Goal: Task Accomplishment & Management: Complete application form

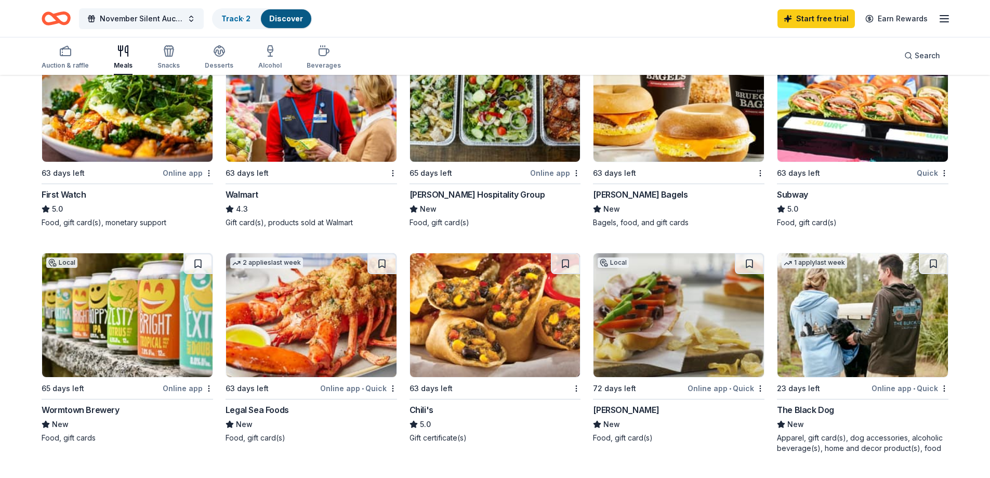
scroll to position [624, 0]
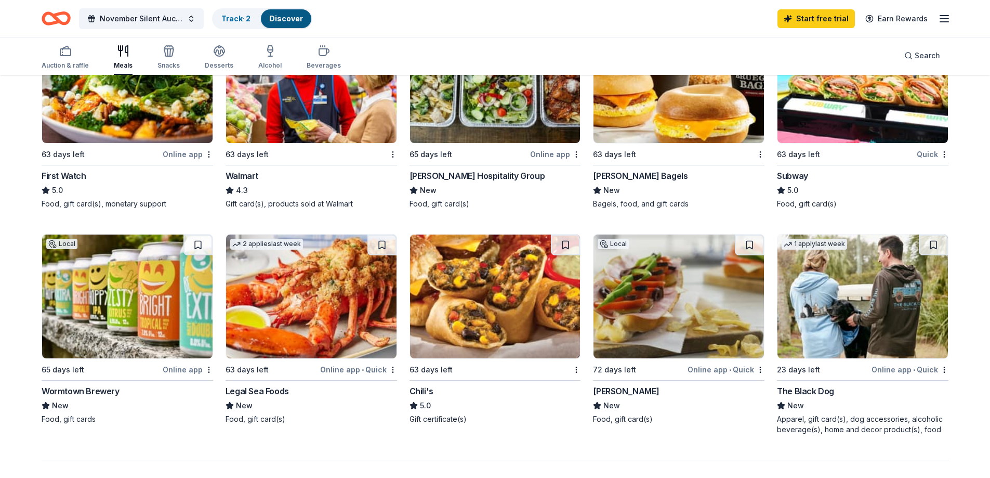
click at [467, 297] on img at bounding box center [495, 296] width 170 height 124
click at [697, 342] on img at bounding box center [678, 296] width 170 height 124
click at [823, 341] on img at bounding box center [862, 296] width 170 height 124
click at [182, 19] on span "November Silent Auction" at bounding box center [141, 18] width 83 height 12
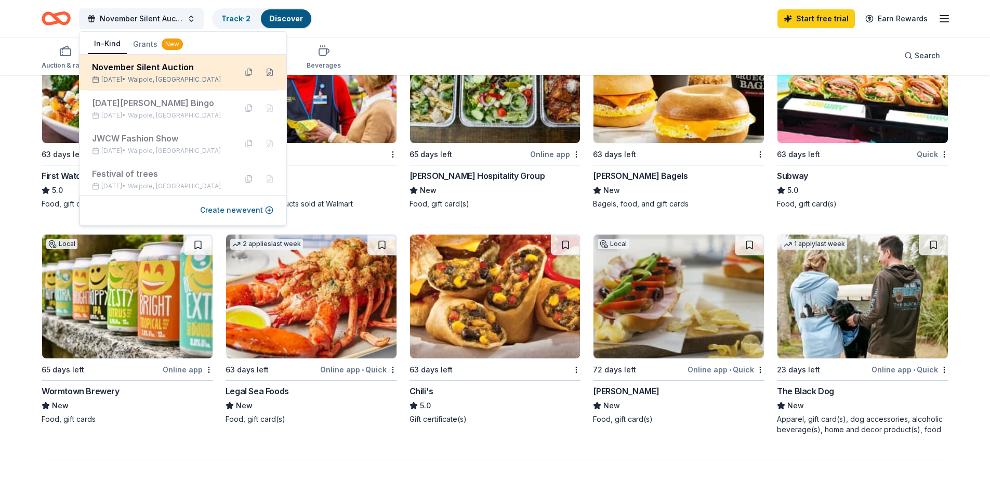
click at [181, 70] on div "November Silent Auction" at bounding box center [160, 67] width 136 height 12
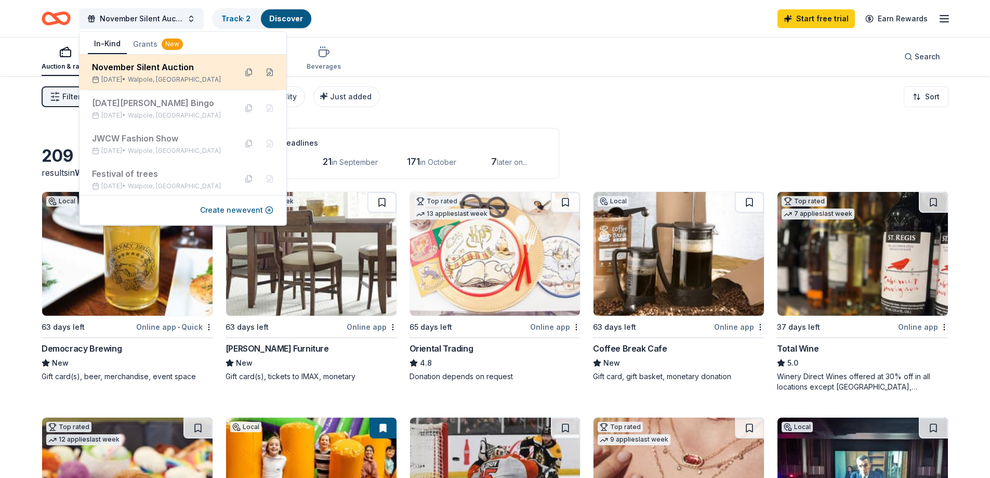
click at [181, 70] on div "November Silent Auction" at bounding box center [160, 67] width 136 height 12
click at [242, 72] on button at bounding box center [249, 72] width 17 height 17
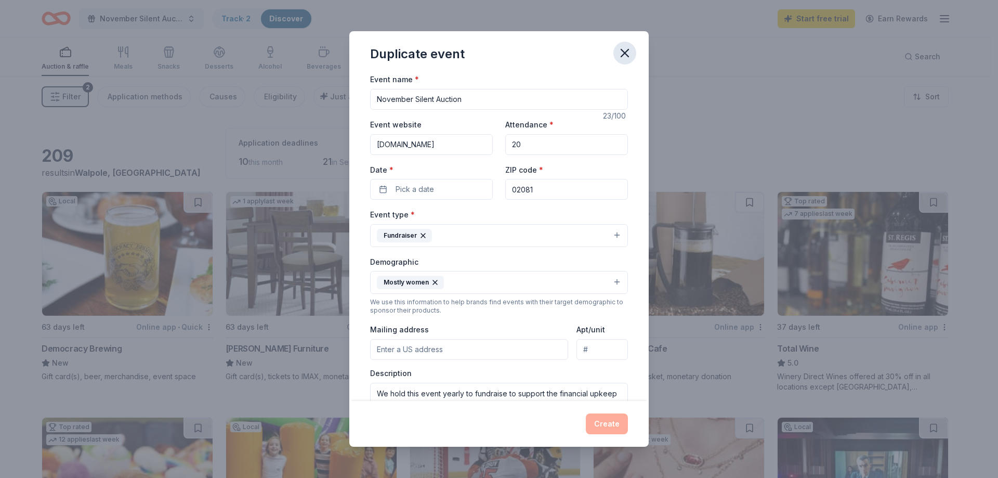
click at [621, 55] on icon "button" at bounding box center [624, 53] width 15 height 15
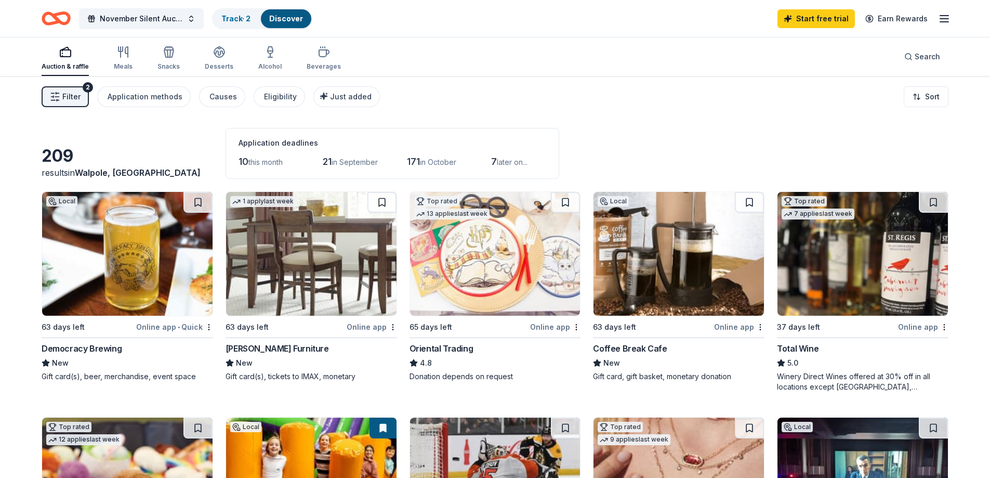
click at [80, 91] on button "Filter 2" at bounding box center [65, 96] width 47 height 21
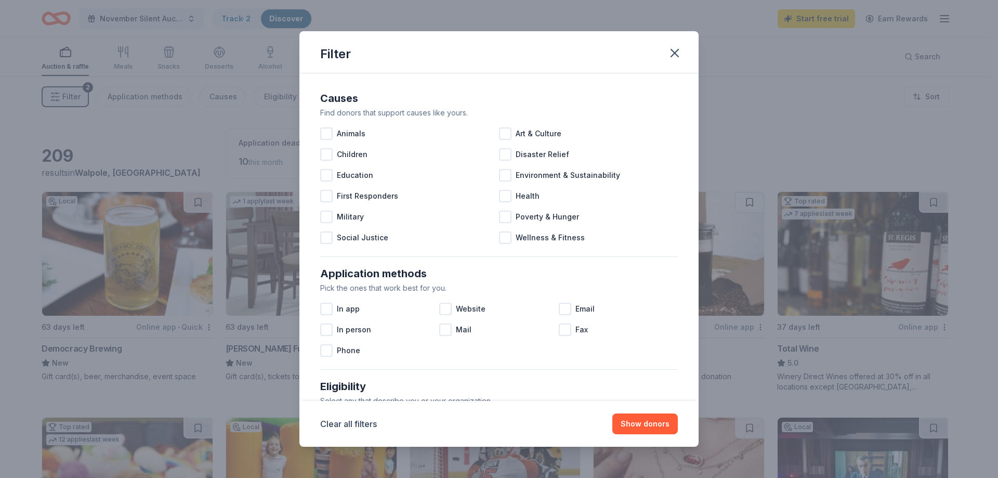
click at [409, 23] on div "Filter Causes Find donors that support causes like yours. Animals Art & Culture…" at bounding box center [499, 239] width 998 height 478
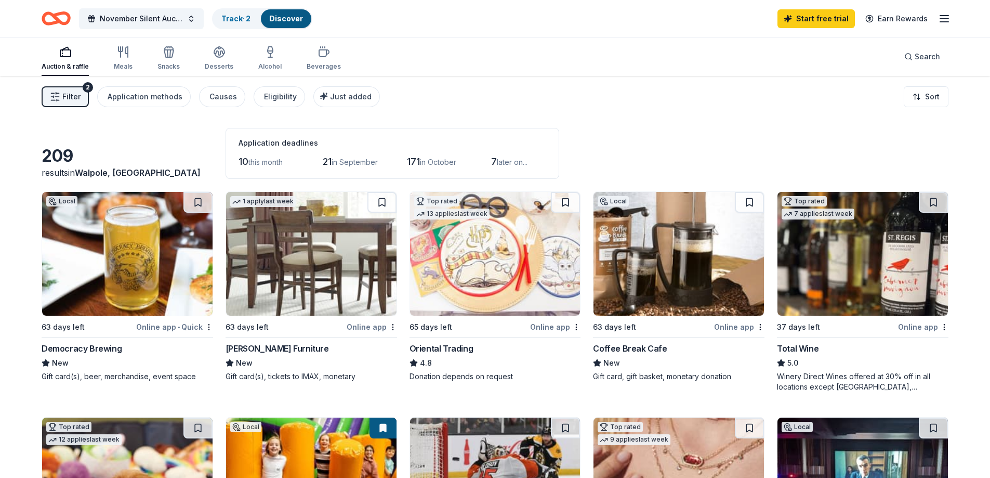
click at [273, 15] on link "Discover" at bounding box center [286, 18] width 34 height 9
click at [248, 22] on link "Track · 2" at bounding box center [235, 18] width 29 height 9
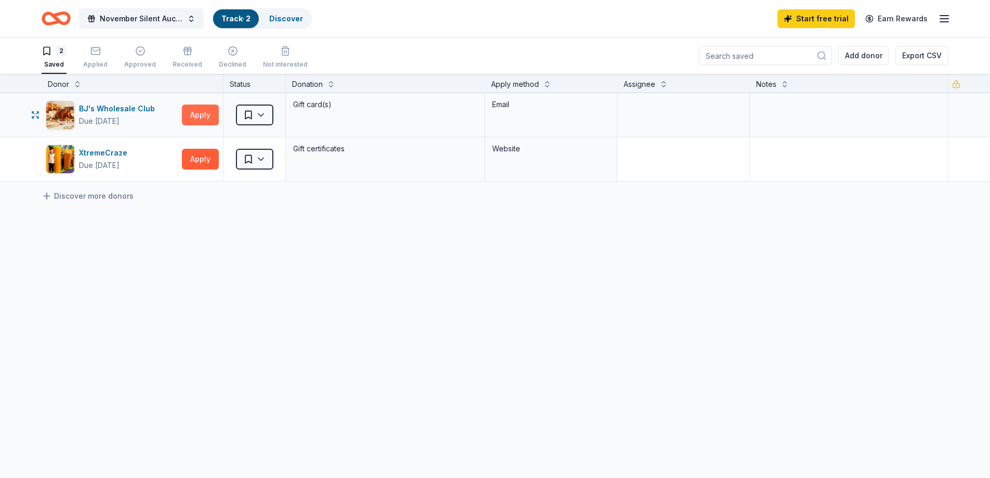
click at [215, 111] on button "Apply" at bounding box center [200, 114] width 37 height 21
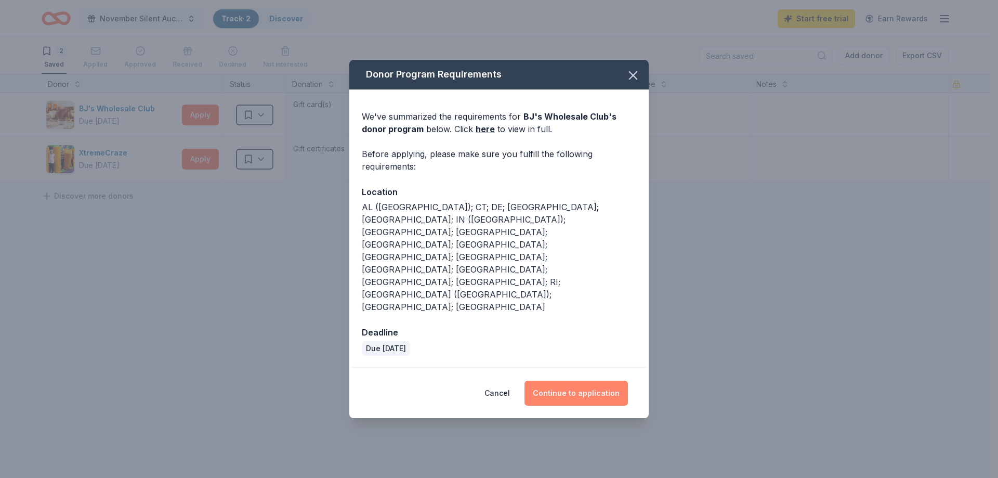
click at [563, 380] on button "Continue to application" at bounding box center [575, 392] width 103 height 25
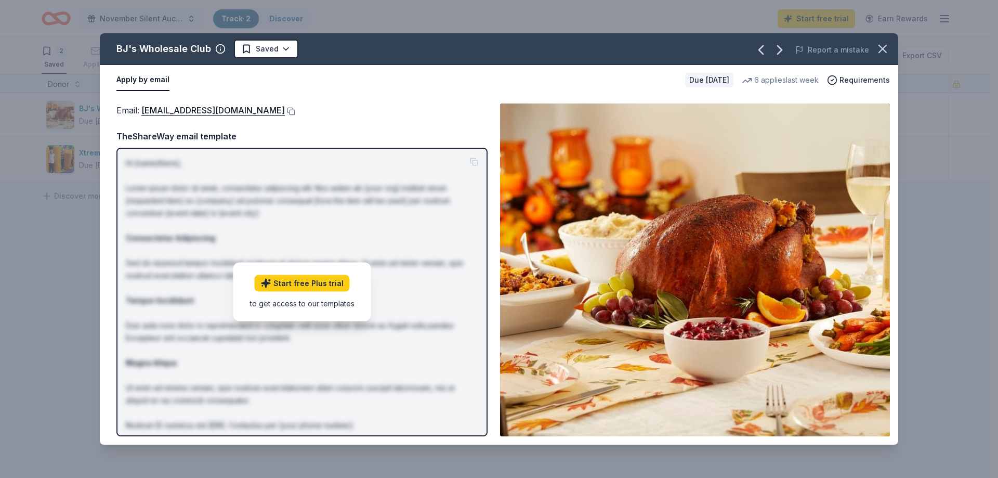
click at [754, 91] on div "Apply by email Due in 63 days 6 applies last week Requirements" at bounding box center [499, 80] width 798 height 30
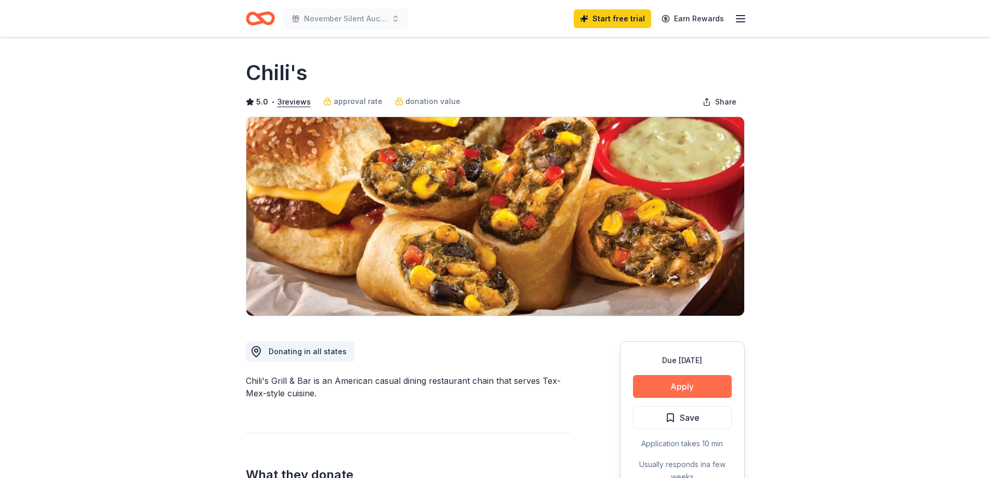
click at [675, 388] on button "Apply" at bounding box center [682, 386] width 99 height 23
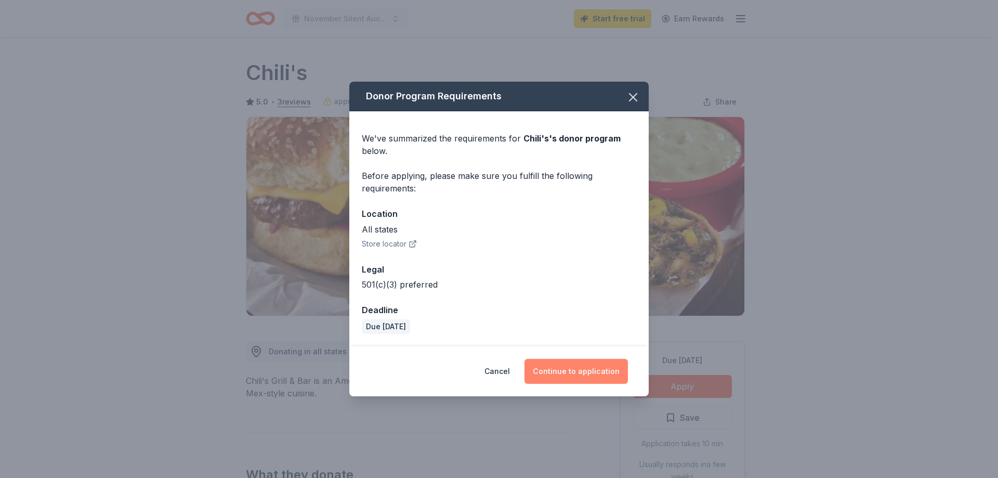
click at [565, 368] on button "Continue to application" at bounding box center [575, 371] width 103 height 25
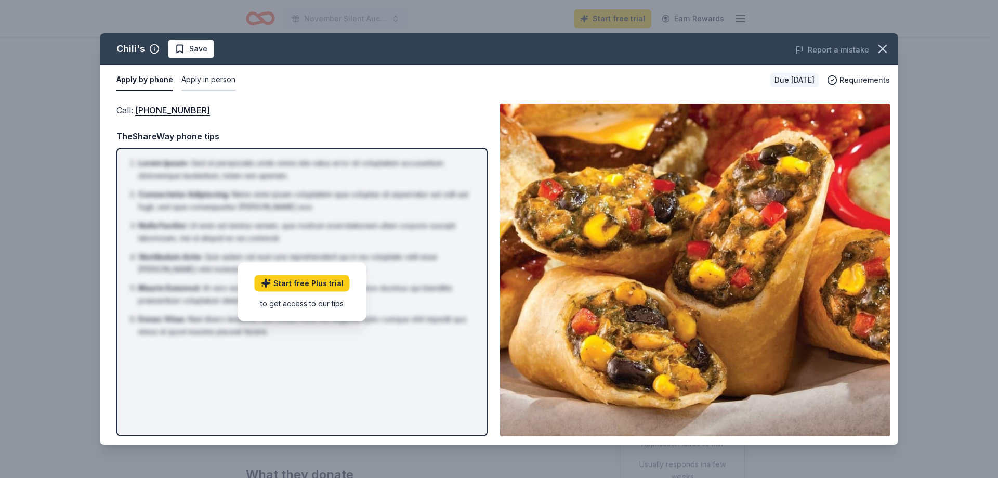
click at [190, 83] on button "Apply in person" at bounding box center [208, 80] width 54 height 22
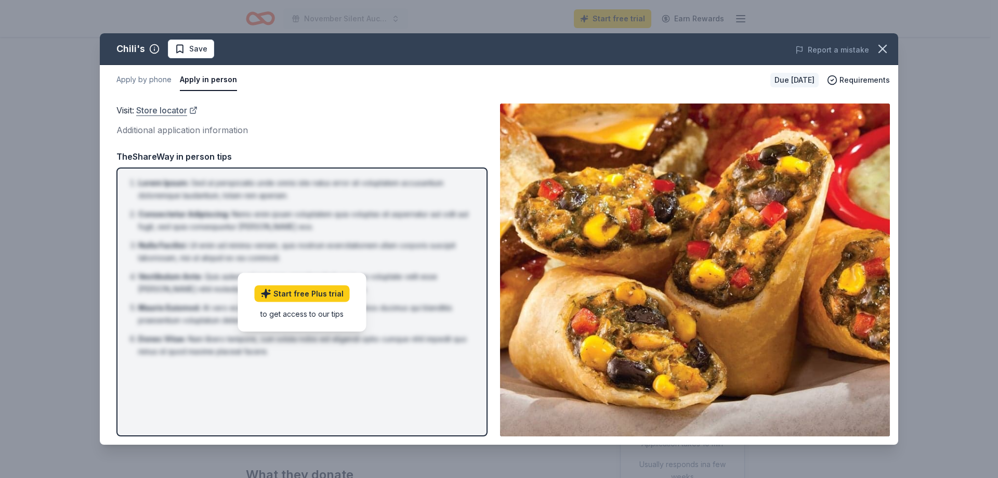
click at [190, 109] on link "Store locator" at bounding box center [166, 110] width 61 height 14
click at [140, 77] on button "Apply by phone" at bounding box center [143, 80] width 55 height 22
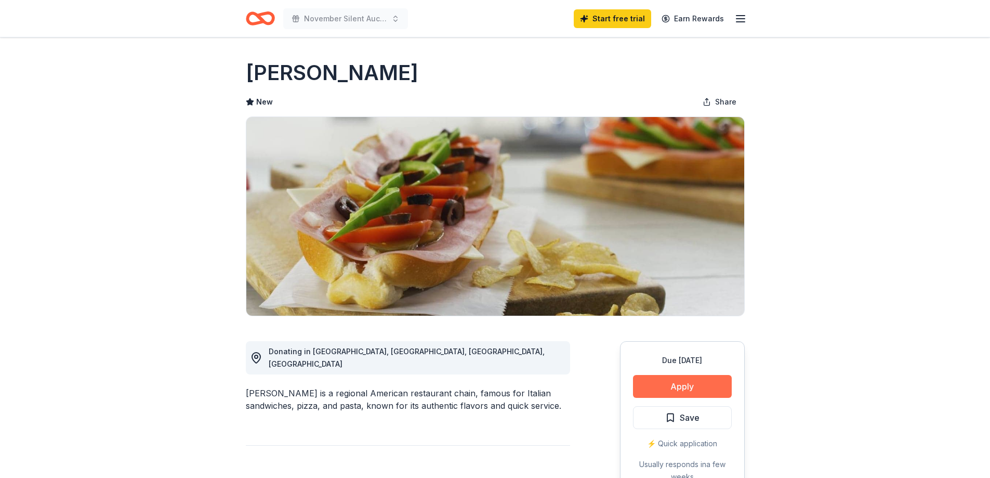
click at [688, 382] on button "Apply" at bounding box center [682, 386] width 99 height 23
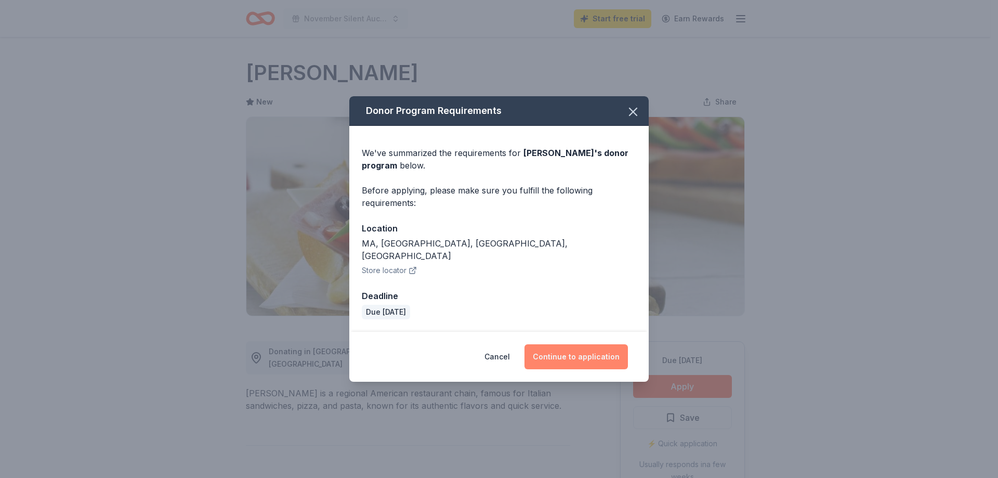
click at [573, 353] on button "Continue to application" at bounding box center [575, 356] width 103 height 25
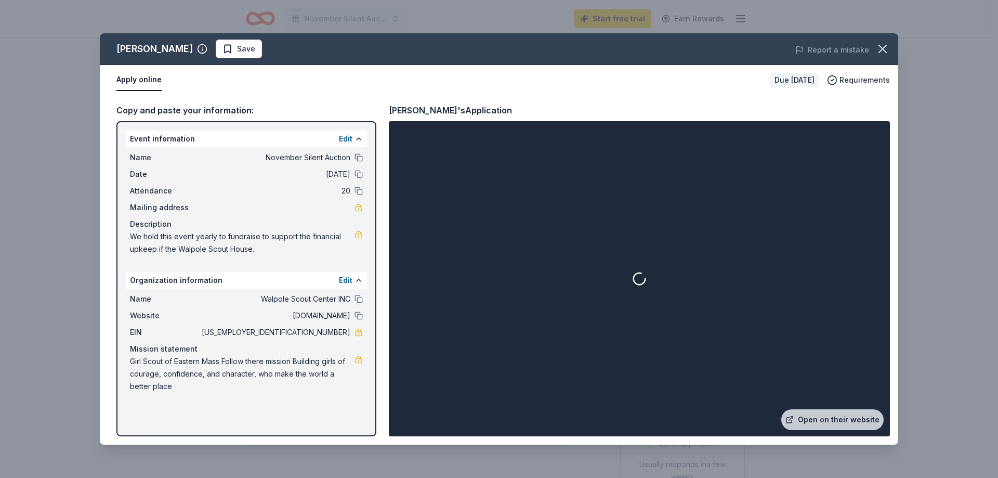
click at [360, 160] on button at bounding box center [358, 157] width 8 height 8
click at [358, 170] on button at bounding box center [358, 174] width 8 height 8
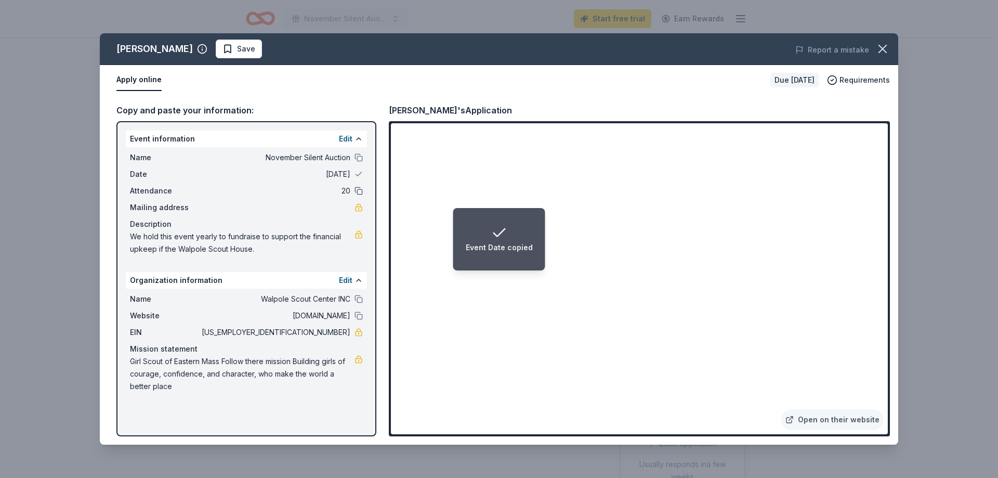
click at [360, 189] on button at bounding box center [358, 191] width 8 height 8
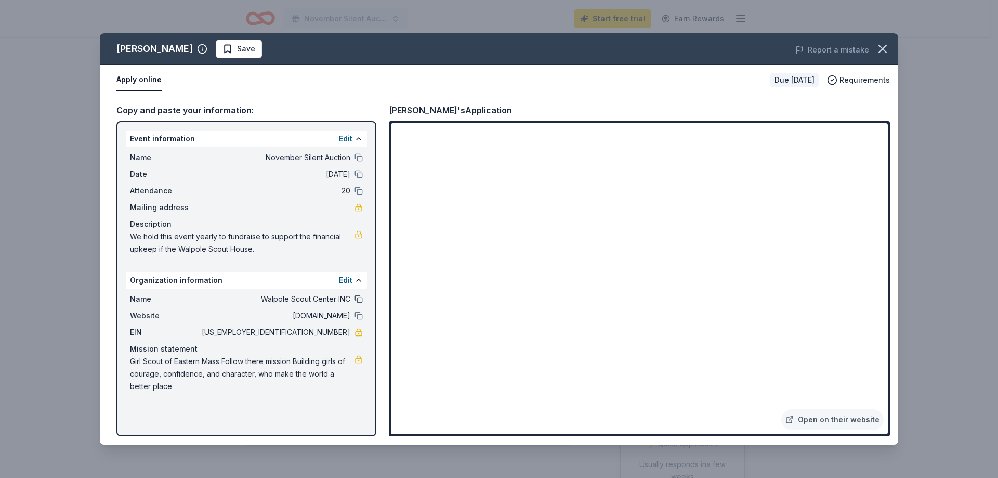
click at [360, 302] on button at bounding box center [358, 299] width 8 height 8
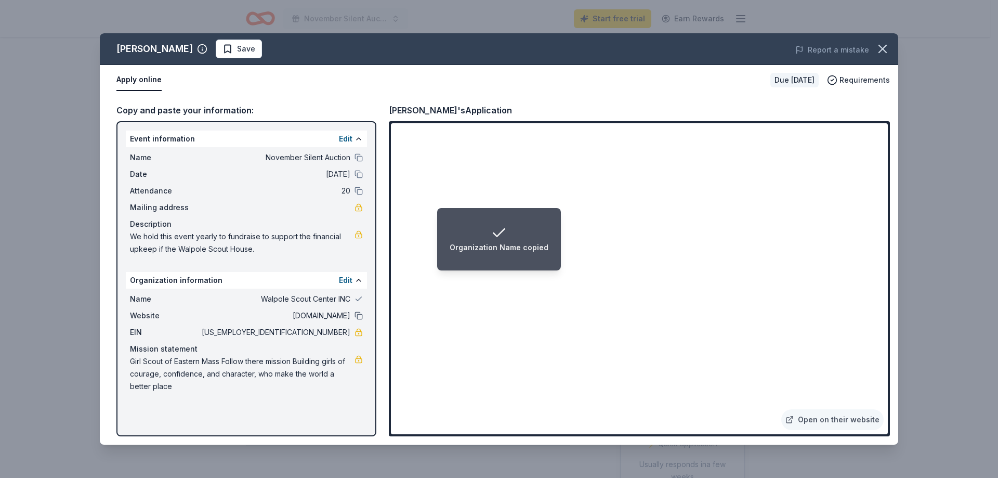
click at [360, 312] on button at bounding box center [358, 315] width 8 height 8
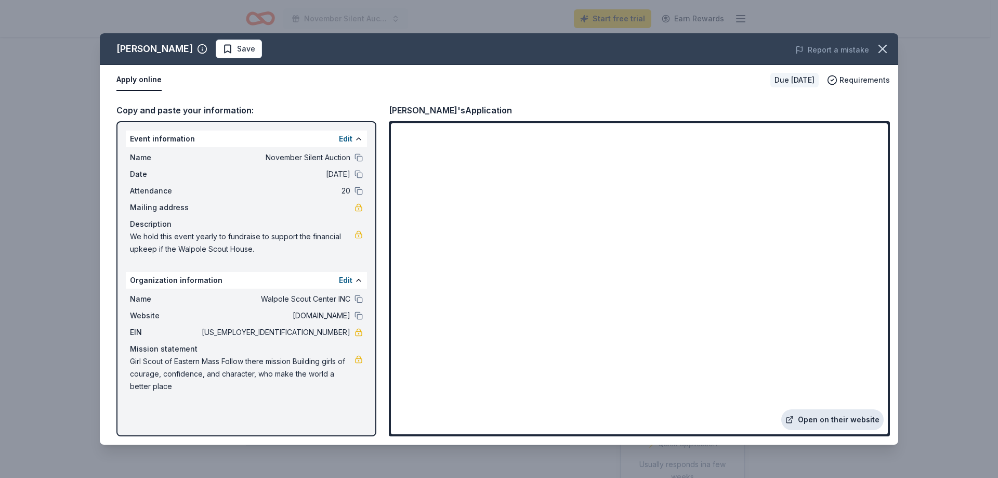
click at [825, 419] on link "Open on their website" at bounding box center [832, 419] width 102 height 21
